Goal: Navigation & Orientation: Find specific page/section

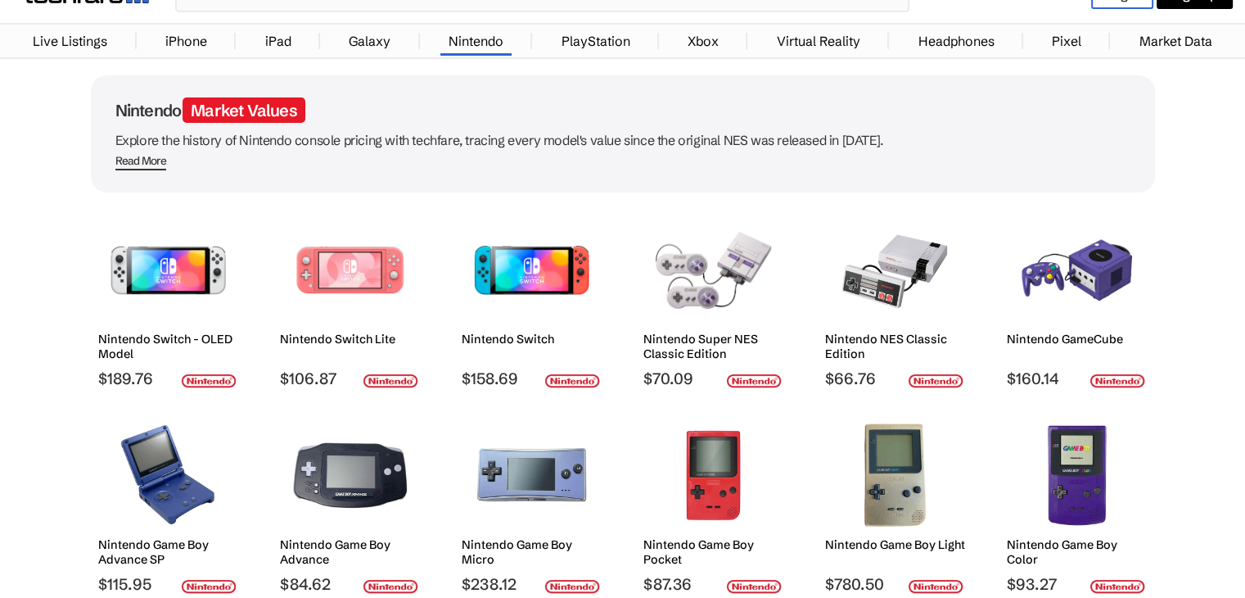
click at [409, 333] on h2 "Nintendo Switch Lite" at bounding box center [350, 339] width 140 height 15
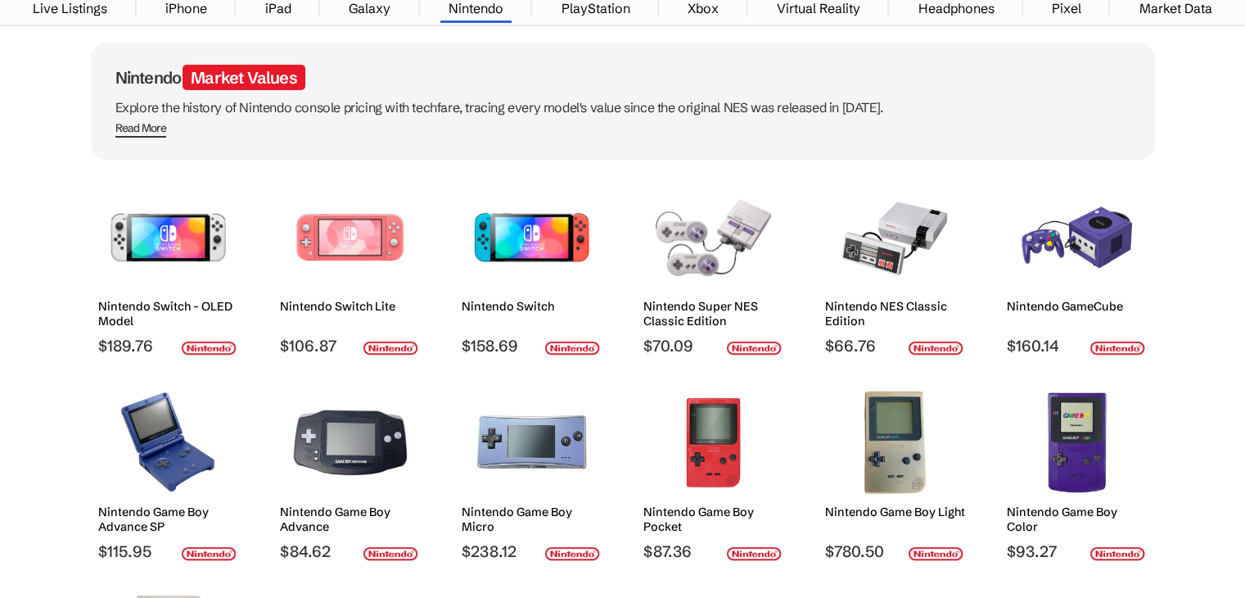
click at [409, 333] on div "Nintendo Switch Lite $106.87" at bounding box center [350, 265] width 140 height 179
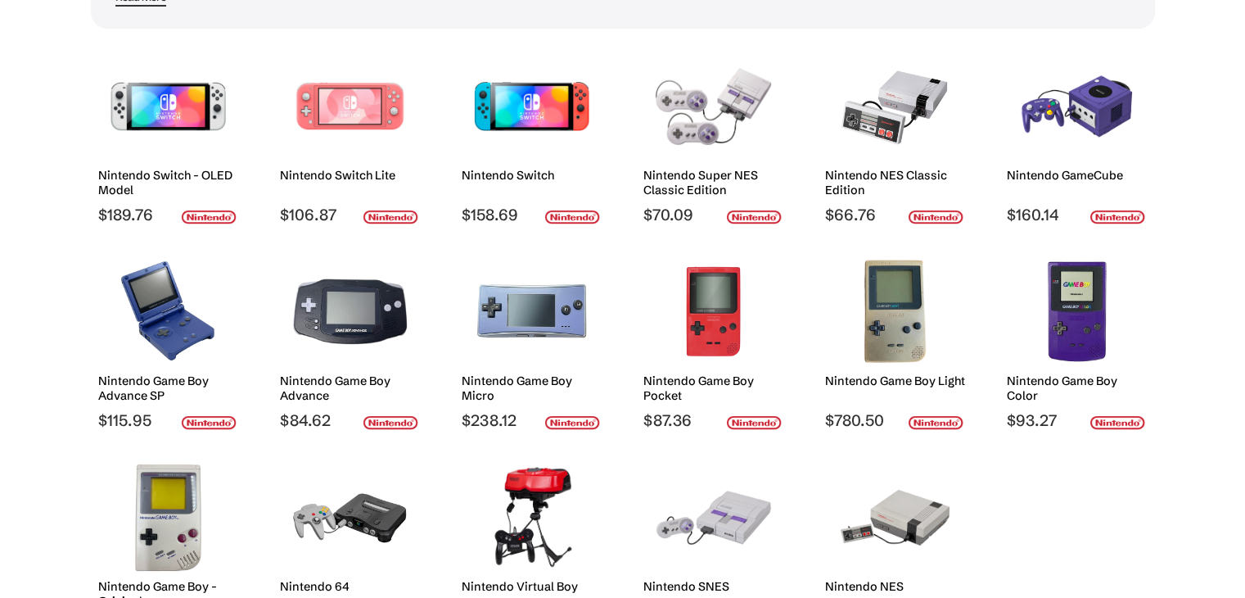
click at [409, 333] on div "Nintendo Switch - OLED Model $189.76 Nintendo Switch Lite $106.87 Nintendo Swit…" at bounding box center [623, 340] width 1064 height 590
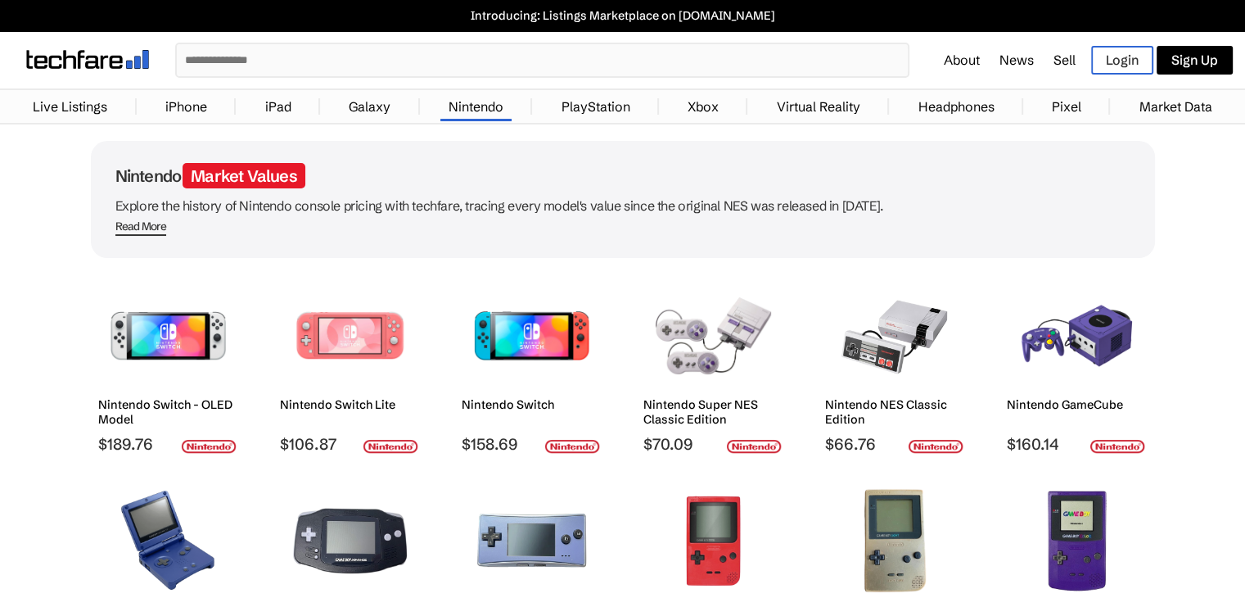
click at [826, 102] on link "Virtual Reality" at bounding box center [819, 106] width 100 height 33
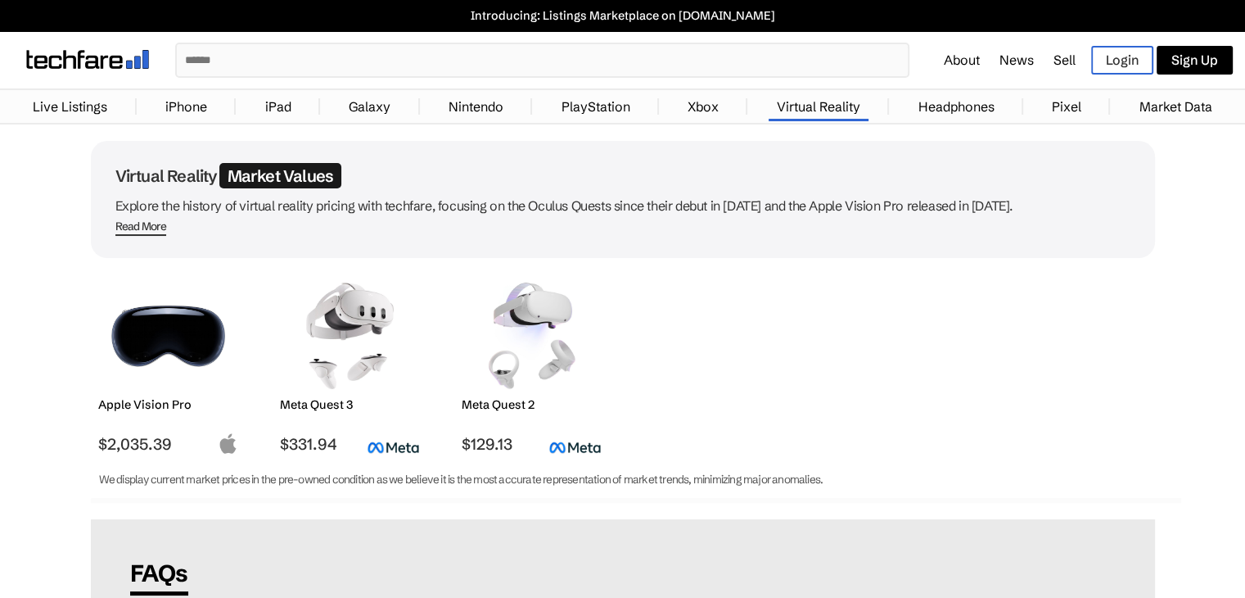
click at [701, 102] on link "Xbox" at bounding box center [703, 106] width 47 height 33
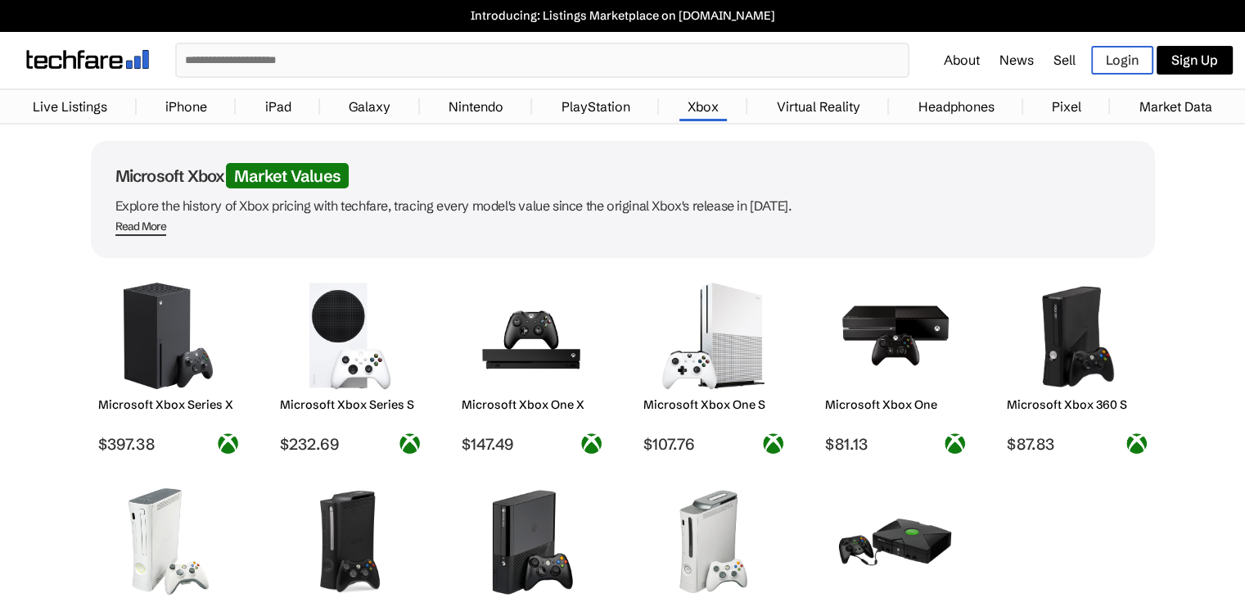
click at [965, 107] on link "Headphones" at bounding box center [956, 106] width 93 height 33
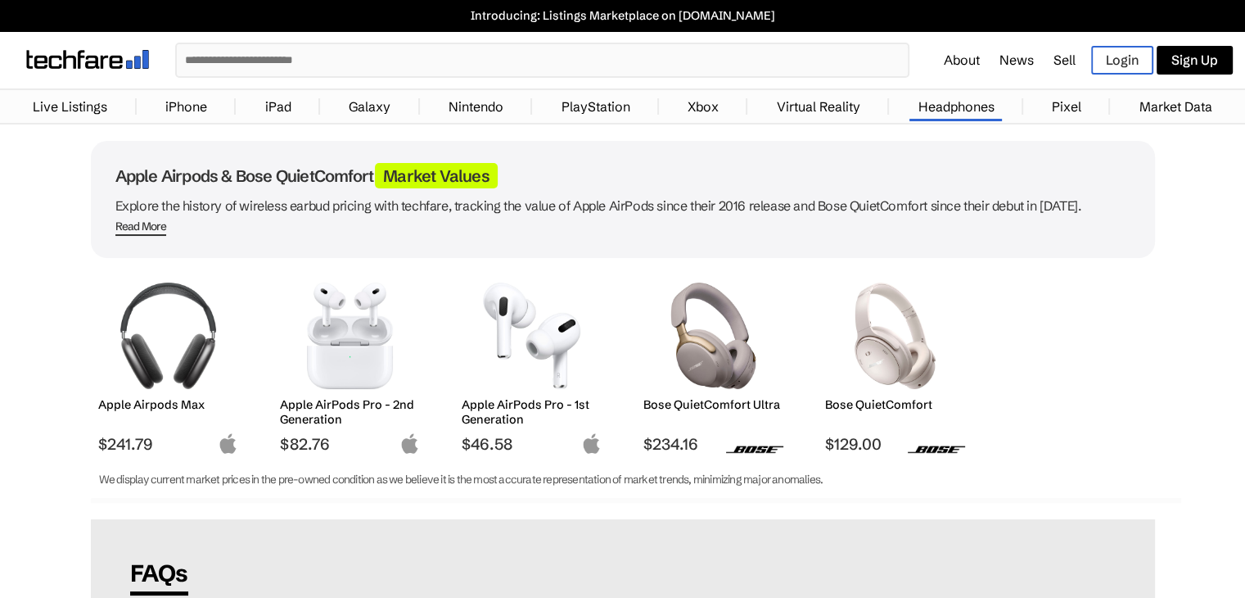
click at [1064, 106] on link "Pixel" at bounding box center [1067, 106] width 46 height 33
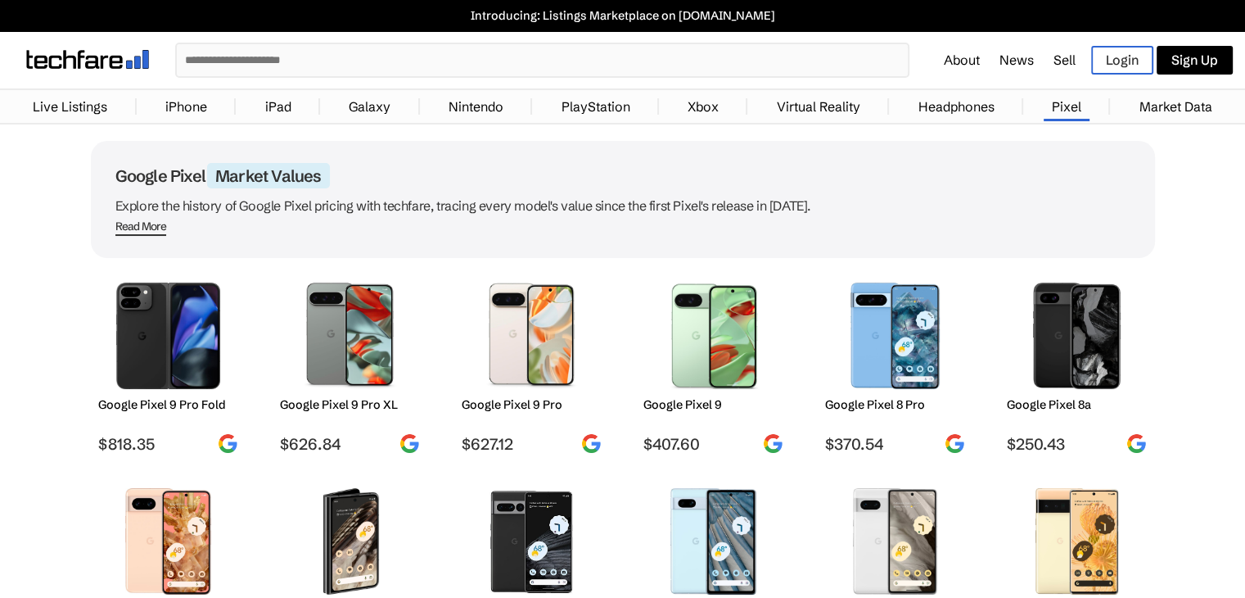
click at [278, 111] on link "iPad" at bounding box center [278, 106] width 43 height 33
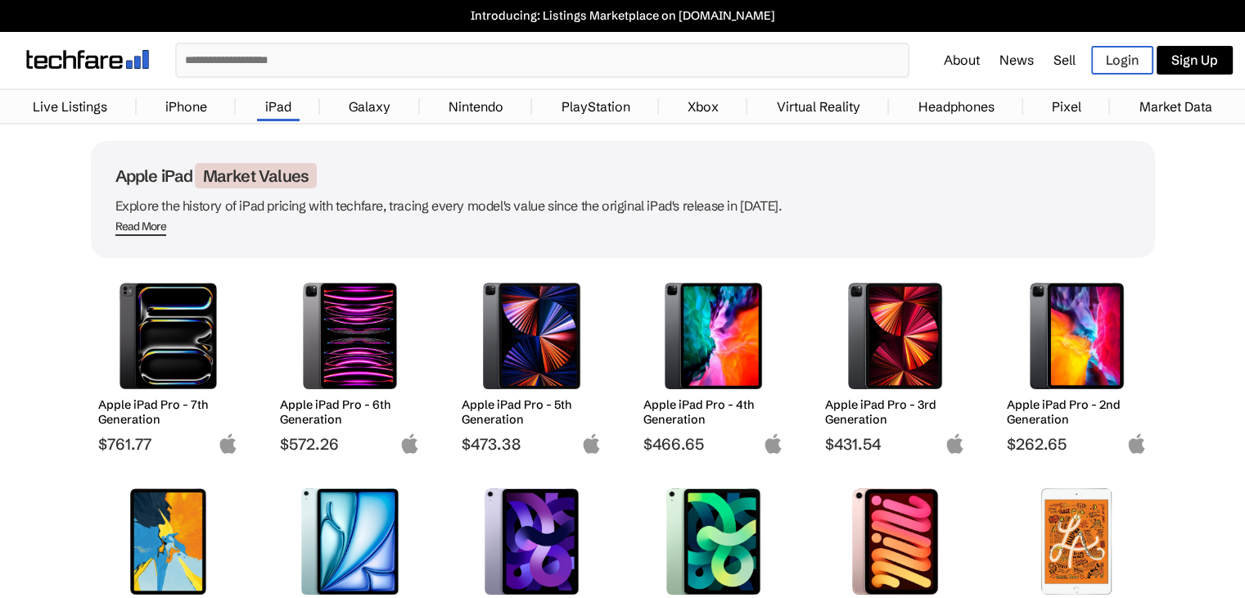
click at [169, 110] on link "iPhone" at bounding box center [186, 106] width 58 height 33
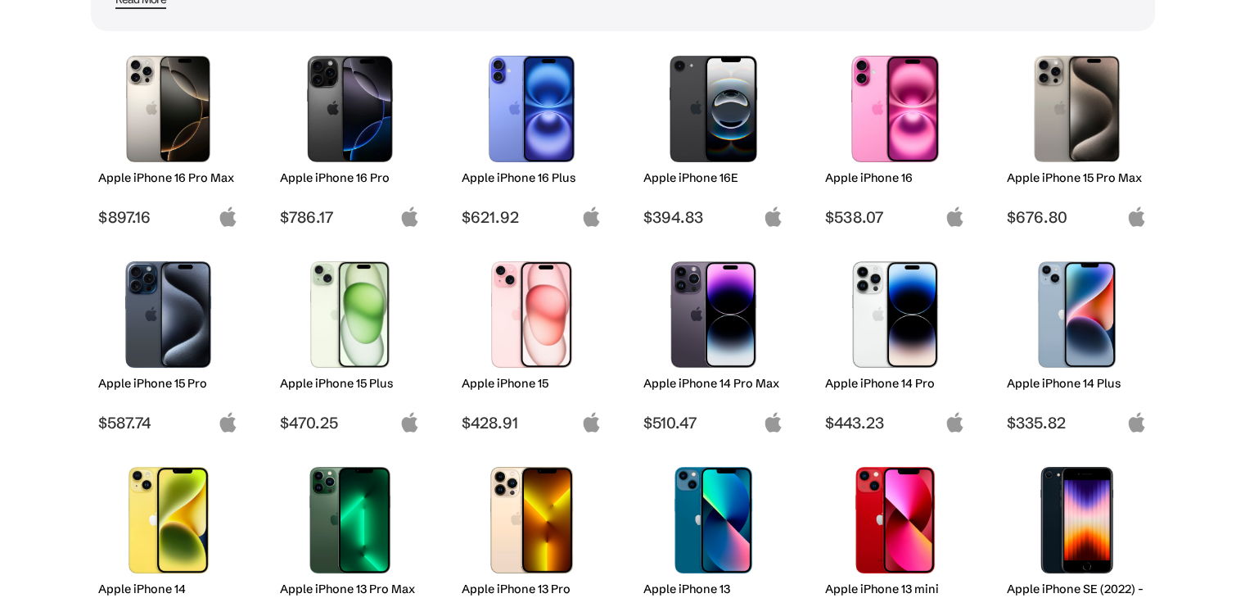
scroll to position [33, 0]
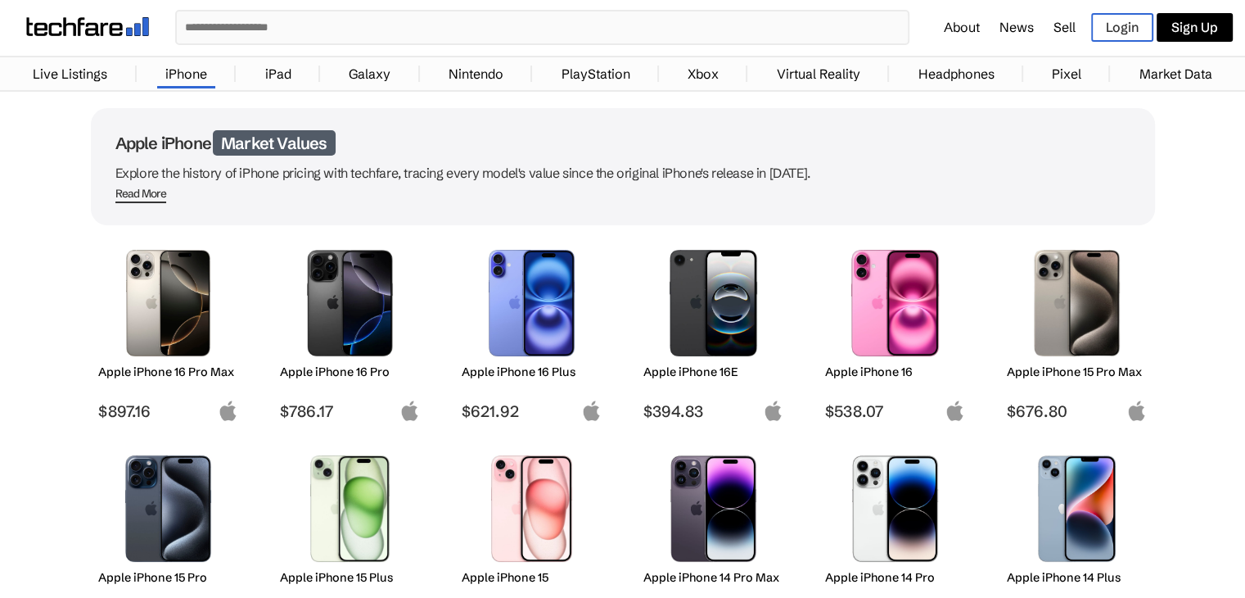
click at [87, 66] on link "Live Listings" at bounding box center [70, 73] width 91 height 33
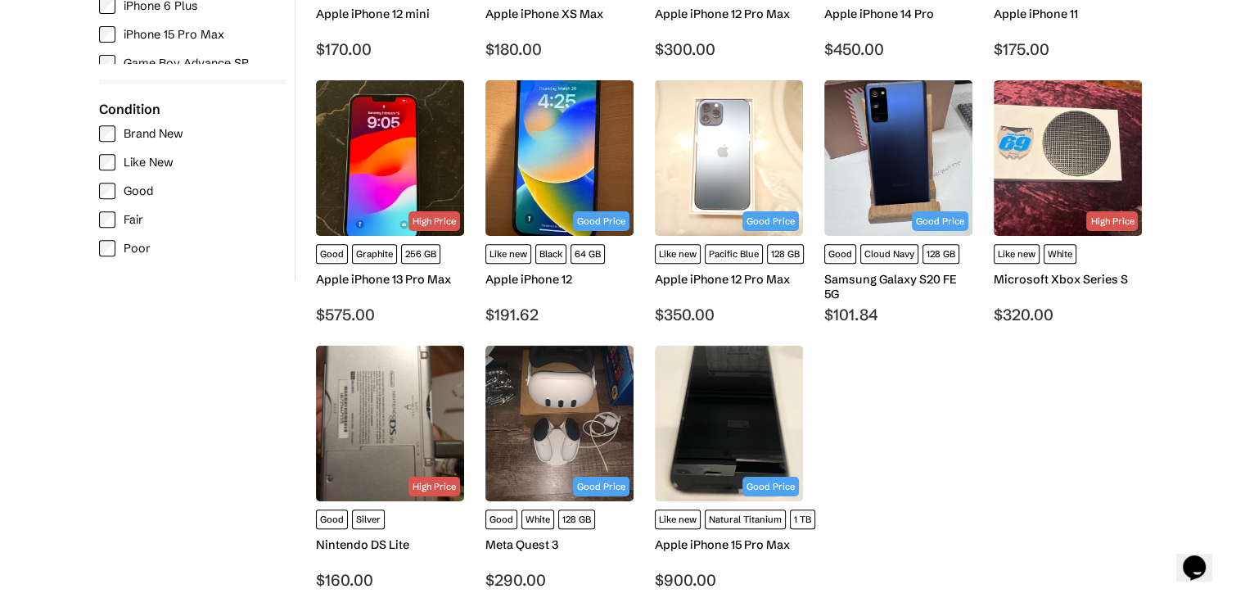
scroll to position [754, 0]
